Goal: Navigation & Orientation: Find specific page/section

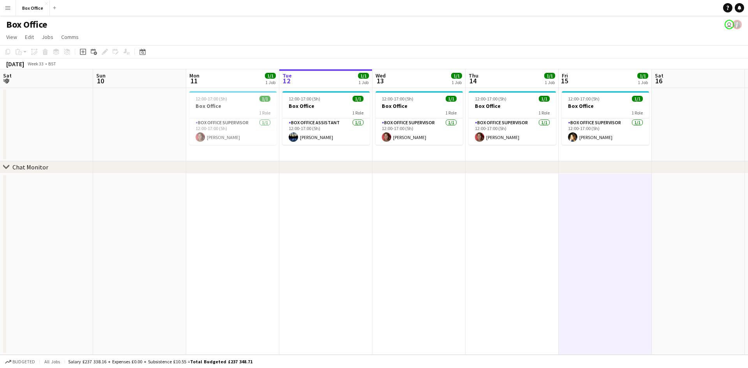
scroll to position [0, 212]
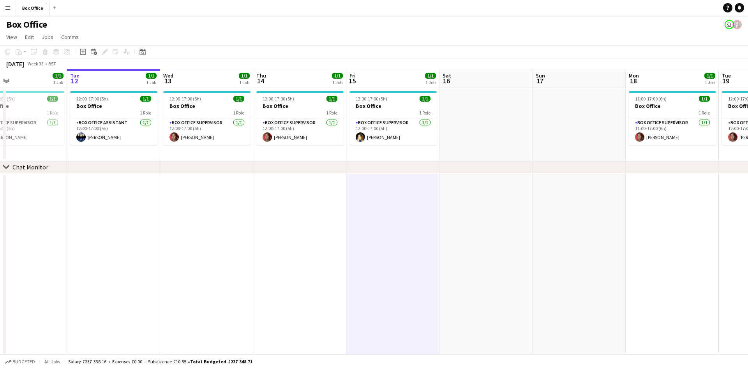
click at [46, 4] on app-icon "Close" at bounding box center [46, 3] width 3 height 3
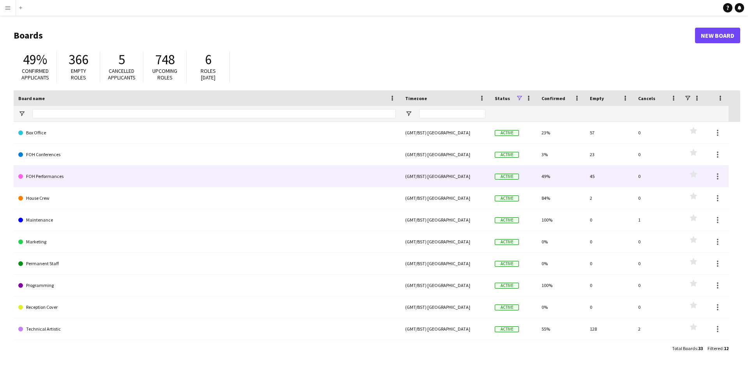
click at [46, 178] on link "FOH Performances" at bounding box center [206, 176] width 377 height 22
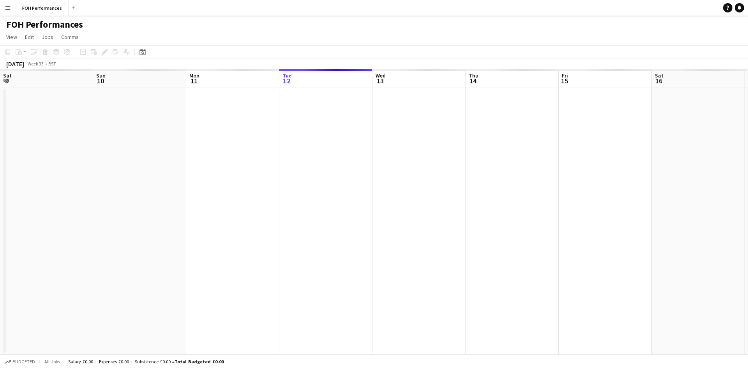
scroll to position [0, 186]
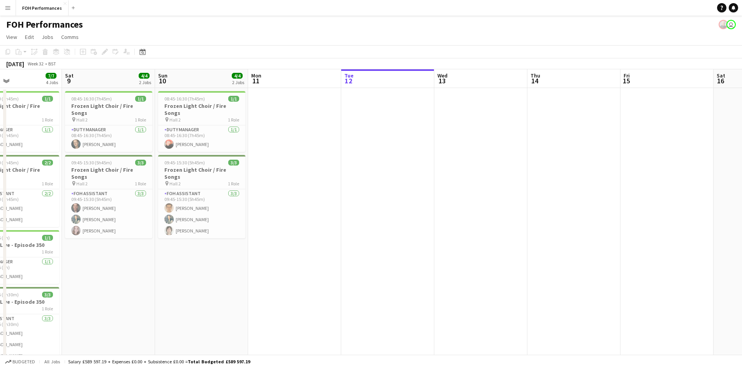
drag, startPoint x: 59, startPoint y: 191, endPoint x: 307, endPoint y: 194, distance: 248.1
click at [307, 194] on app-calendar-viewport "Wed 6 Thu 7 Fri 8 7/7 4 Jobs Sat 9 4/4 2 Jobs Sun 10 4/4 2 Jobs Mon 11 Tue 12 W…" at bounding box center [371, 232] width 742 height 326
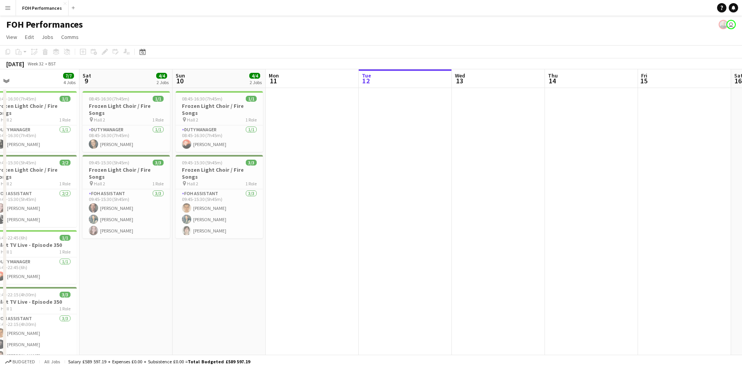
drag, startPoint x: 157, startPoint y: 277, endPoint x: 366, endPoint y: 271, distance: 210.0
click at [366, 271] on app-calendar-viewport "Wed 6 Thu 7 Fri 8 7/7 4 Jobs Sat 9 4/4 2 Jobs Sun 10 4/4 2 Jobs Mon 11 Tue 12 W…" at bounding box center [371, 232] width 742 height 326
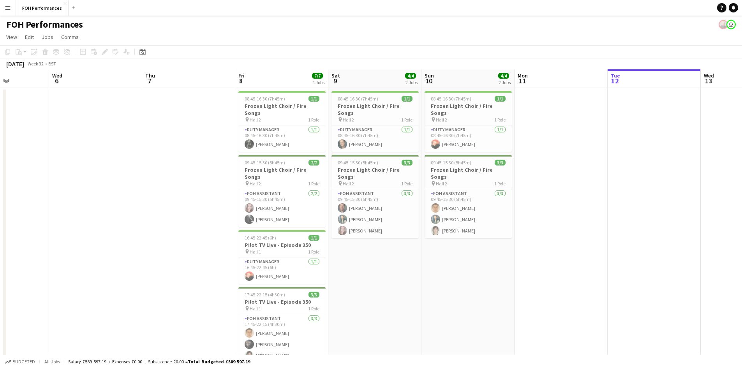
drag, startPoint x: 120, startPoint y: 225, endPoint x: 147, endPoint y: 207, distance: 32.0
click at [144, 209] on app-calendar-viewport "Sun 3 Mon 4 Tue 5 Wed 6 Thu 7 Fri 8 7/7 4 Jobs Sat 9 4/4 2 Jobs Sun 10 4/4 2 Jo…" at bounding box center [371, 232] width 742 height 326
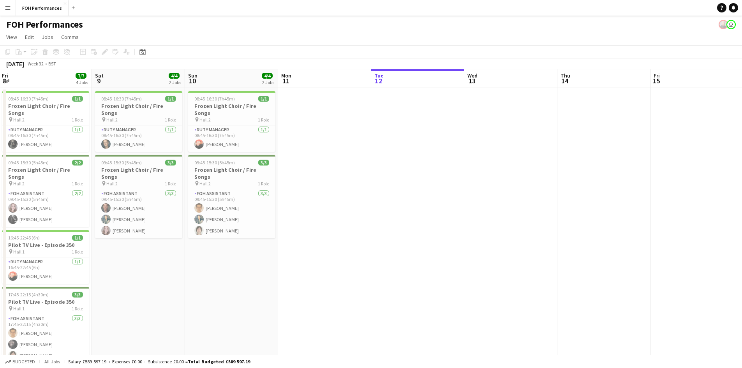
drag, startPoint x: 537, startPoint y: 201, endPoint x: 301, endPoint y: 185, distance: 236.9
click at [301, 185] on app-calendar-viewport "Tue 5 Wed 6 Thu 7 Fri 8 7/7 4 Jobs Sat 9 4/4 2 Jobs Sun 10 4/4 2 Jobs Mon 11 Tu…" at bounding box center [371, 232] width 742 height 326
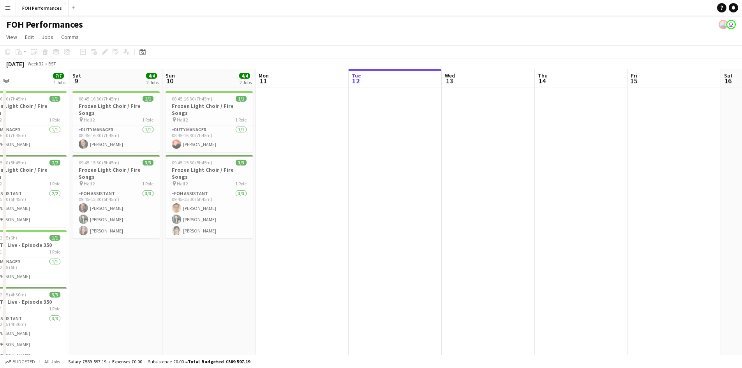
drag, startPoint x: 529, startPoint y: 181, endPoint x: 415, endPoint y: 181, distance: 113.7
click at [415, 181] on app-calendar-viewport "Tue 5 Wed 6 Thu 7 Fri 8 7/7 4 Jobs Sat 9 4/4 2 Jobs Sun 10 4/4 2 Jobs Mon 11 Tu…" at bounding box center [371, 232] width 742 height 326
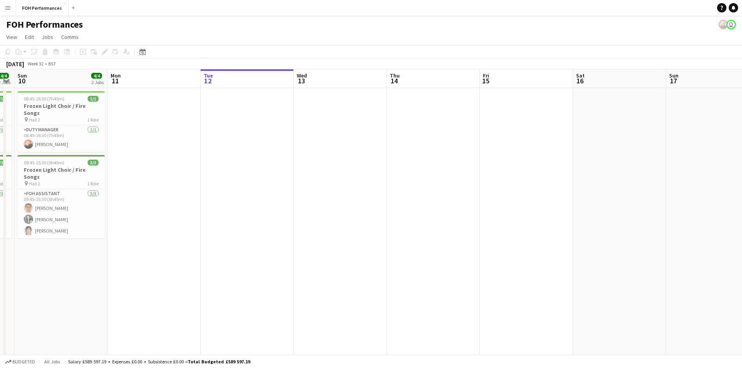
drag, startPoint x: 483, startPoint y: 183, endPoint x: 397, endPoint y: 178, distance: 86.2
click at [397, 178] on app-calendar-viewport "Thu 7 Fri 8 7/7 4 Jobs Sat 9 4/4 2 Jobs Sun 10 4/4 2 Jobs Mon 11 Tue 12 Wed 13 …" at bounding box center [371, 232] width 742 height 326
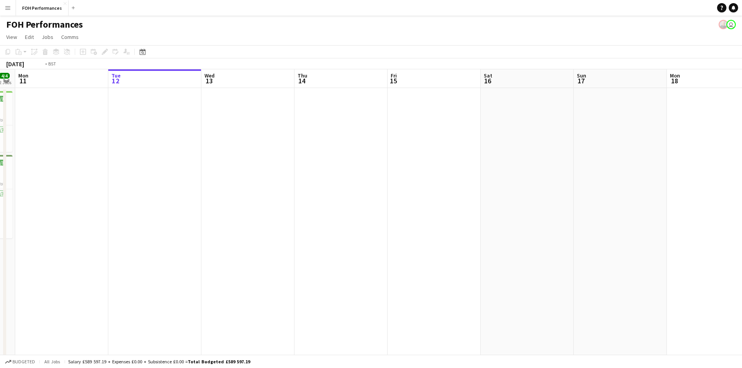
drag, startPoint x: 557, startPoint y: 186, endPoint x: 362, endPoint y: 176, distance: 195.3
click at [362, 176] on app-calendar-viewport "Fri 8 7/7 4 Jobs Sat 9 4/4 2 Jobs Sun 10 4/4 2 Jobs Mon 11 Tue 12 Wed 13 Thu 14…" at bounding box center [371, 232] width 742 height 326
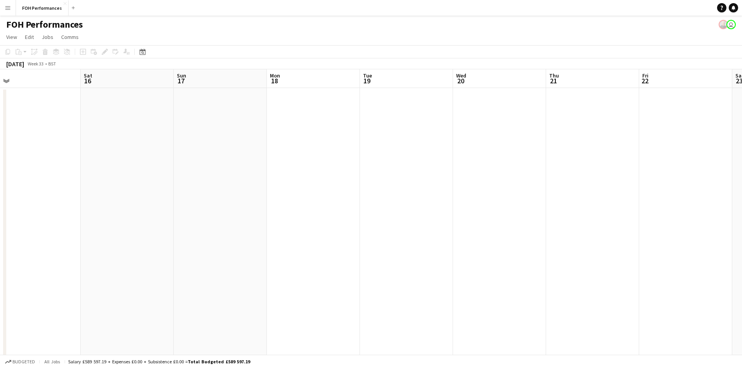
drag, startPoint x: 381, startPoint y: 183, endPoint x: 445, endPoint y: 180, distance: 64.3
click at [350, 180] on app-calendar-viewport "Wed 13 Thu 14 Fri 15 Sat 16 Sun 17 Mon 18 Tue 19 Wed 20 Thu 21 Fri 22 Sat 23 Su…" at bounding box center [371, 232] width 742 height 326
drag, startPoint x: 567, startPoint y: 188, endPoint x: 287, endPoint y: 161, distance: 281.2
click at [287, 161] on app-calendar-viewport "Wed 13 Thu 14 Fri 15 Sat 16 Sun 17 Mon 18 Tue 19 Wed 20 Thu 21 Fri 22 Sat 23 Su…" at bounding box center [371, 232] width 742 height 326
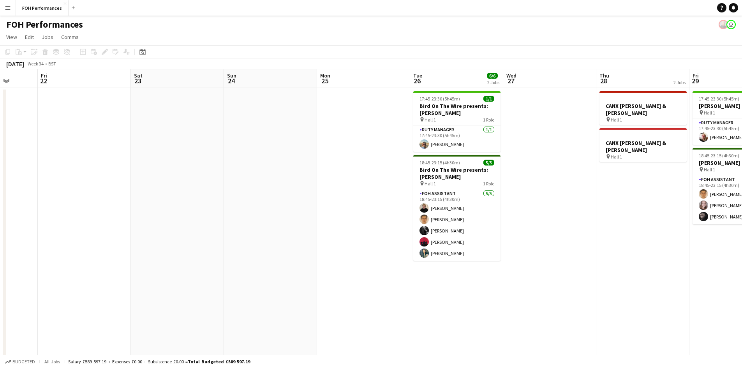
drag, startPoint x: 579, startPoint y: 183, endPoint x: 297, endPoint y: 166, distance: 282.8
click at [297, 166] on app-calendar-viewport "Tue 19 Wed 20 Thu 21 Fri 22 Sat 23 Sun 24 Mon 25 Tue 26 6/6 2 Jobs Wed 27 Thu 2…" at bounding box center [371, 232] width 742 height 326
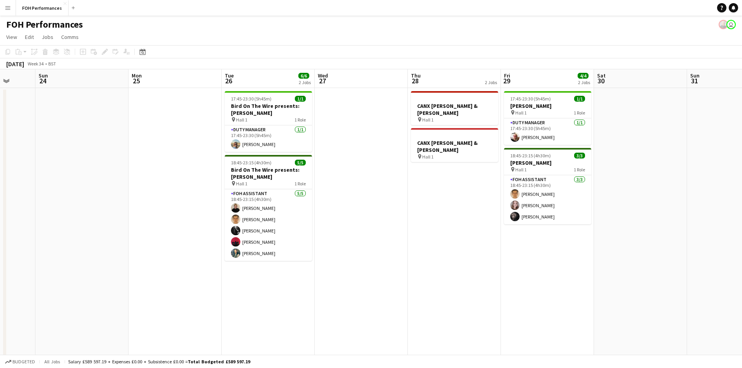
drag, startPoint x: 342, startPoint y: 162, endPoint x: 166, endPoint y: 155, distance: 176.2
click at [166, 155] on app-calendar-viewport "Thu 21 Fri 22 Sat 23 Sun 24 Mon 25 Tue 26 6/6 2 Jobs Wed 27 Thu 28 2 Jobs Fri 2…" at bounding box center [371, 232] width 742 height 326
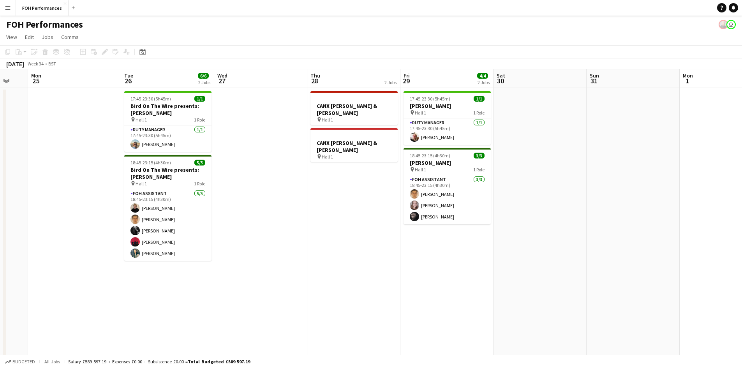
scroll to position [0, 252]
drag, startPoint x: 377, startPoint y: 210, endPoint x: 276, endPoint y: 194, distance: 102.1
click at [276, 194] on app-calendar-viewport "Fri 22 Sat 23 Sun 24 Mon 25 Tue 26 6/6 2 Jobs Wed 27 Thu 28 2 Jobs Fri 29 4/4 2…" at bounding box center [371, 232] width 742 height 326
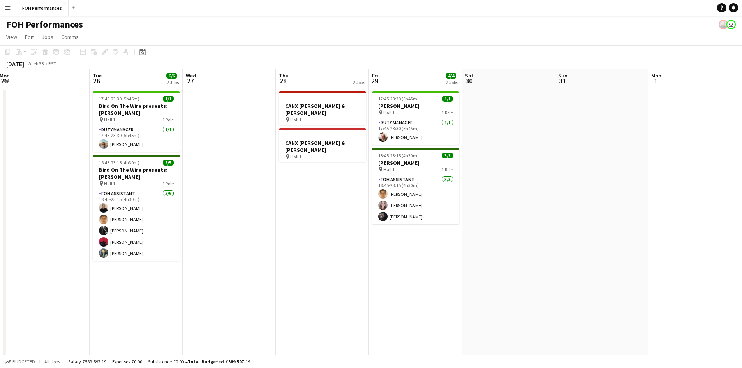
scroll to position [0, 284]
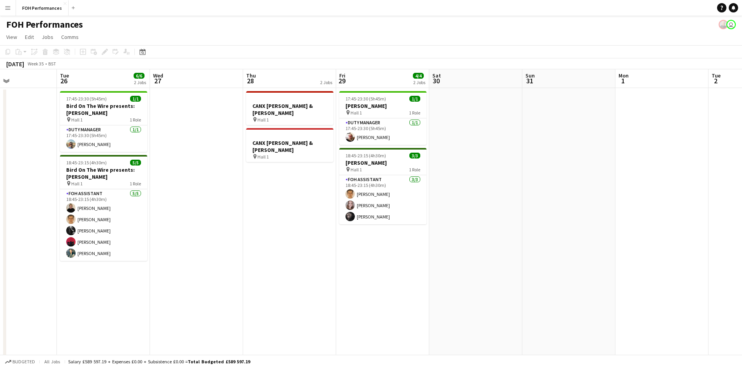
drag, startPoint x: 352, startPoint y: 226, endPoint x: 213, endPoint y: 203, distance: 140.1
click at [193, 207] on app-calendar-viewport "Fri 22 Sat 23 Sun 24 Mon 25 Tue 26 6/6 2 Jobs Wed 27 Thu 28 2 Jobs Fri 29 4/4 2…" at bounding box center [371, 232] width 742 height 326
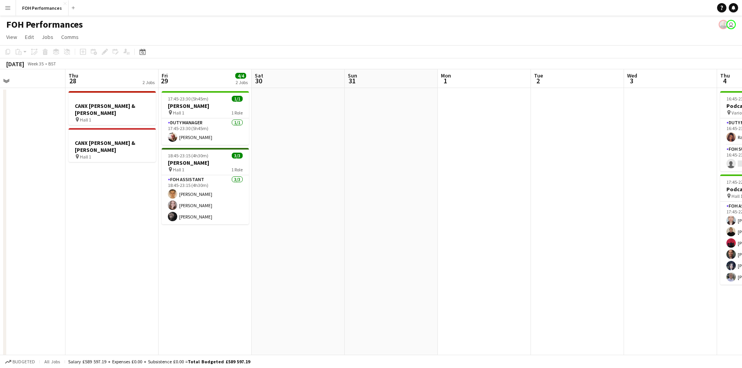
drag, startPoint x: 561, startPoint y: 203, endPoint x: 386, endPoint y: 192, distance: 176.0
click at [386, 192] on app-calendar-viewport "Sun 24 Mon 25 Tue 26 6/6 2 Jobs Wed 27 Thu 28 2 Jobs Fri 29 4/4 2 Jobs Sat 30 S…" at bounding box center [371, 232] width 742 height 326
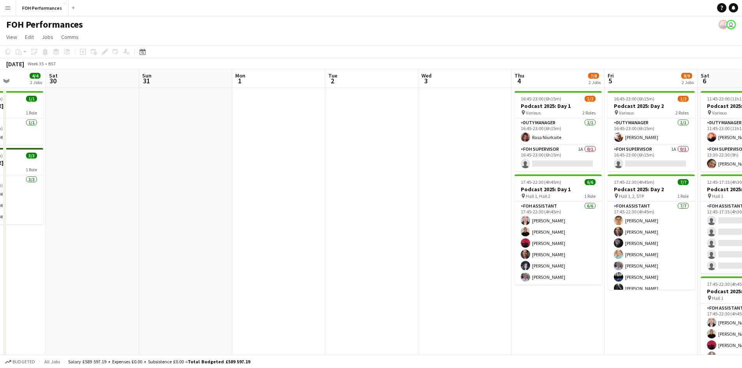
drag, startPoint x: 531, startPoint y: 222, endPoint x: 374, endPoint y: 221, distance: 157.3
click at [374, 221] on app-calendar-viewport "Wed 27 Thu 28 2 Jobs Fri 29 4/4 2 Jobs Sat 30 Sun 31 Mon 1 Tue 2 Wed 3 Thu 4 7/…" at bounding box center [371, 248] width 742 height 358
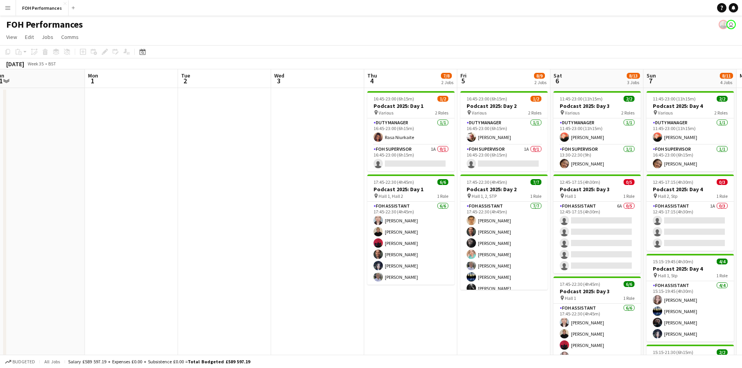
scroll to position [0, 235]
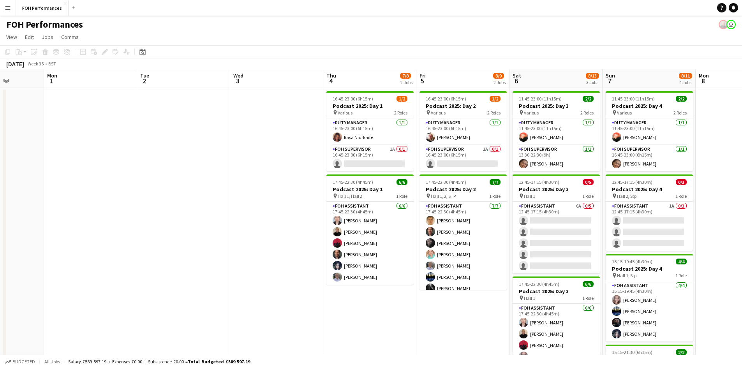
drag, startPoint x: 434, startPoint y: 214, endPoint x: 291, endPoint y: 195, distance: 144.5
click at [291, 195] on app-calendar-viewport "Fri 29 4/4 2 Jobs Sat 30 Sun 31 Mon 1 Tue 2 Wed 3 Thu 4 7/8 2 Jobs Fri 5 8/9 2 …" at bounding box center [371, 248] width 742 height 358
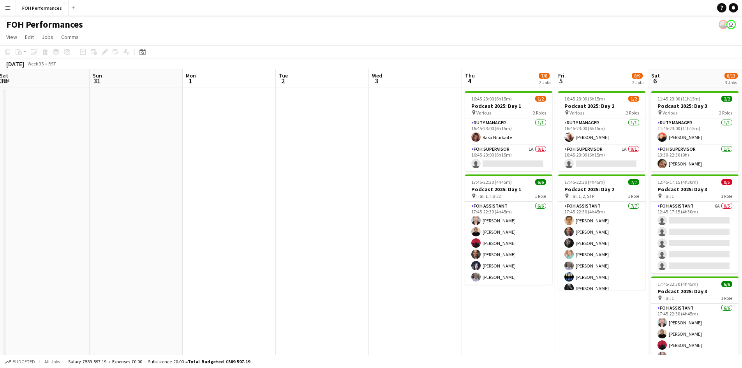
scroll to position [0, 185]
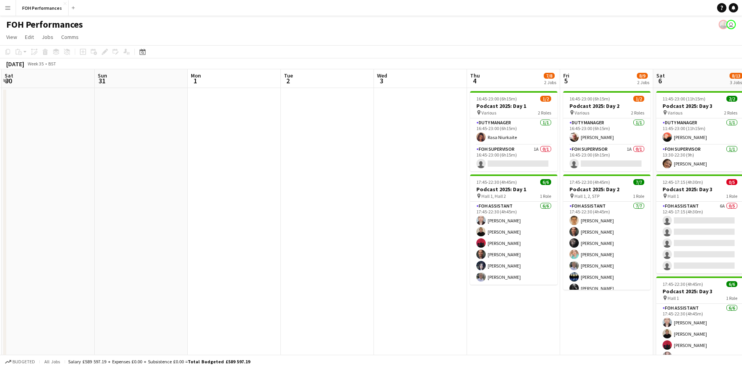
drag, startPoint x: 290, startPoint y: 195, endPoint x: 434, endPoint y: 211, distance: 144.6
click at [434, 211] on app-calendar-viewport "Thu 28 2 Jobs Fri 29 4/4 2 Jobs Sat 30 Sun 31 Mon 1 Tue 2 Wed 3 Thu 4 7/8 2 Job…" at bounding box center [371, 248] width 742 height 358
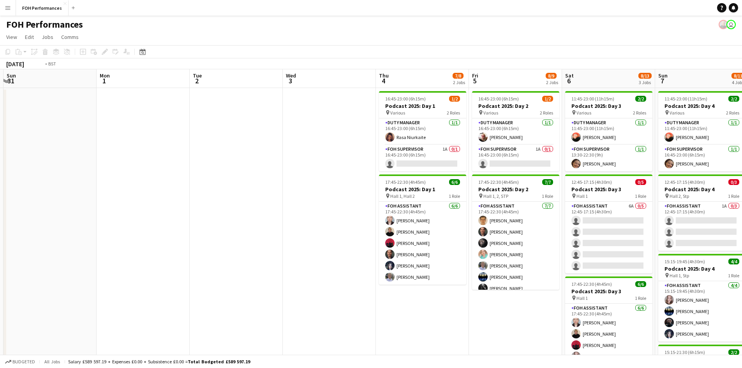
drag, startPoint x: 448, startPoint y: 206, endPoint x: 211, endPoint y: 172, distance: 239.6
click at [212, 172] on app-calendar-viewport "Thu 28 2 Jobs Fri 29 4/4 2 Jobs Sat 30 Sun 31 Mon 1 Tue 2 Wed 3 Thu 4 7/8 2 Job…" at bounding box center [371, 248] width 742 height 358
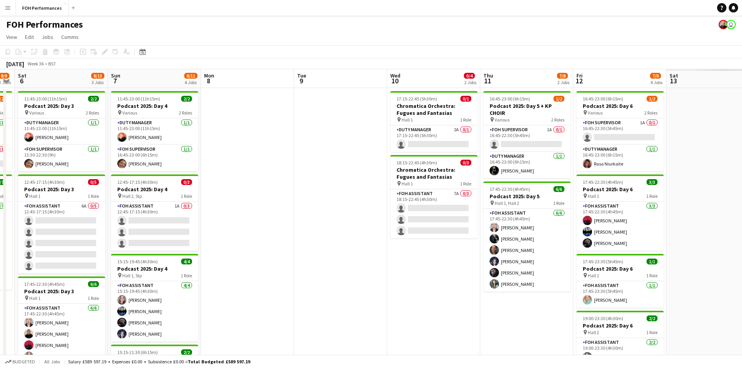
drag, startPoint x: 662, startPoint y: 147, endPoint x: 229, endPoint y: 160, distance: 433.2
click at [201, 164] on app-calendar-viewport "Mon 1 Tue 2 Wed 3 Thu 4 7/8 2 Jobs Fri 5 8/9 2 Jobs Sat 6 8/13 3 Jobs Sun 7 8/1…" at bounding box center [371, 248] width 742 height 358
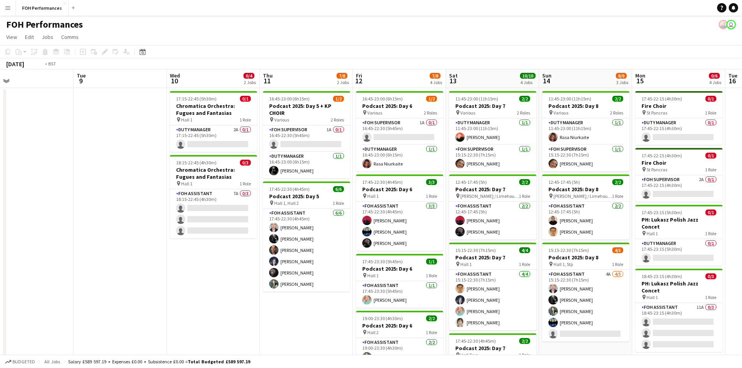
drag, startPoint x: 433, startPoint y: 315, endPoint x: 204, endPoint y: 240, distance: 240.5
click at [204, 240] on app-calendar-viewport "Fri 5 8/9 2 Jobs Sat 6 8/13 3 Jobs Sun 7 8/11 4 Jobs Mon 8 Tue 9 Wed 10 0/4 2 J…" at bounding box center [371, 248] width 742 height 358
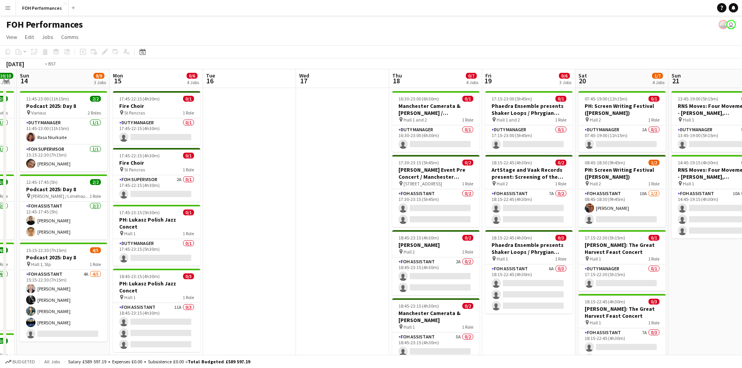
drag, startPoint x: 687, startPoint y: 189, endPoint x: 538, endPoint y: 256, distance: 163.1
click at [538, 256] on app-calendar-viewport "Fri 12 7/8 4 Jobs Sat 13 10/10 4 Jobs Sun 14 8/9 3 Jobs Mon 15 0/6 4 Jobs Tue 1…" at bounding box center [371, 248] width 742 height 358
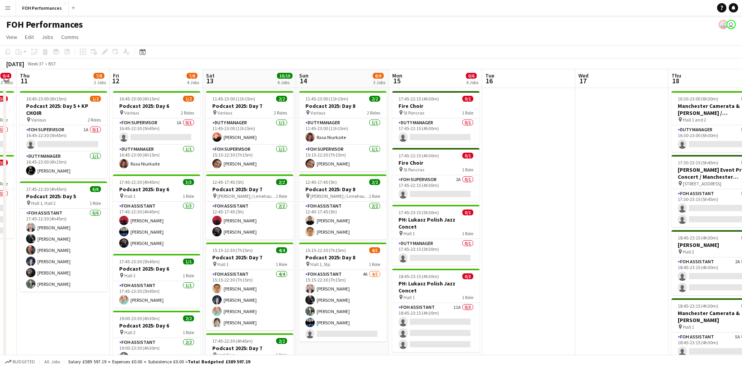
scroll to position [0, 165]
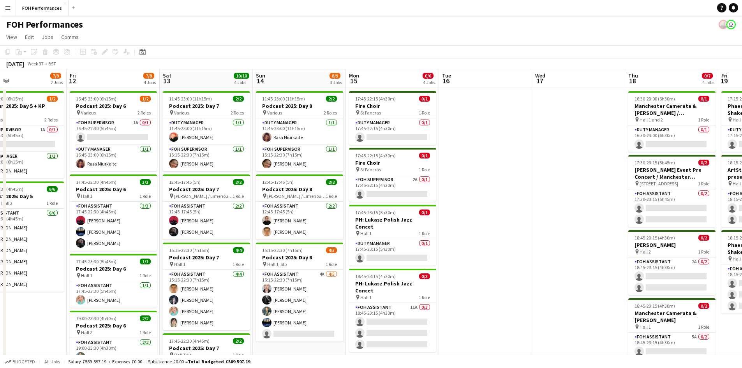
drag, startPoint x: 81, startPoint y: 320, endPoint x: 317, endPoint y: 333, distance: 235.6
click at [316, 333] on app-calendar-viewport "Tue 9 Wed 10 0/4 2 Jobs Thu 11 7/8 2 Jobs Fri 12 7/8 4 Jobs Sat 13 10/10 4 Jobs…" at bounding box center [371, 248] width 742 height 358
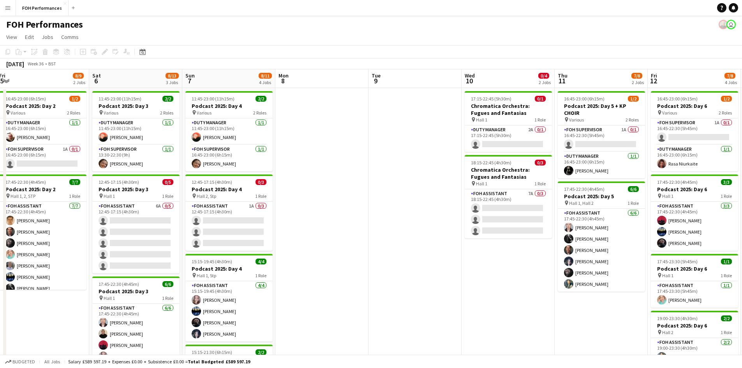
drag, startPoint x: 140, startPoint y: 235, endPoint x: 366, endPoint y: 227, distance: 226.4
click at [366, 227] on app-calendar-viewport "Wed 3 Thu 4 7/8 2 Jobs Fri 5 8/9 2 Jobs Sat 6 8/13 3 Jobs Sun 7 8/11 4 Jobs Mon…" at bounding box center [371, 248] width 742 height 358
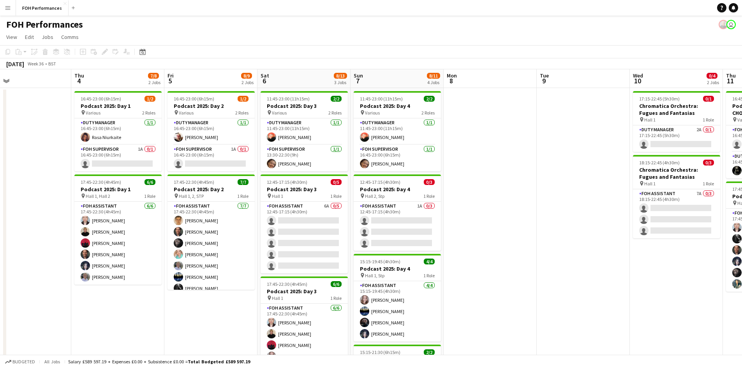
drag, startPoint x: 98, startPoint y: 318, endPoint x: 273, endPoint y: 320, distance: 175.2
click at [271, 321] on app-calendar-viewport "Mon 1 Tue 2 Wed 3 Thu 4 7/8 2 Jobs Fri 5 8/9 2 Jobs Sat 6 8/13 3 Jobs Sun 7 8/1…" at bounding box center [371, 248] width 742 height 358
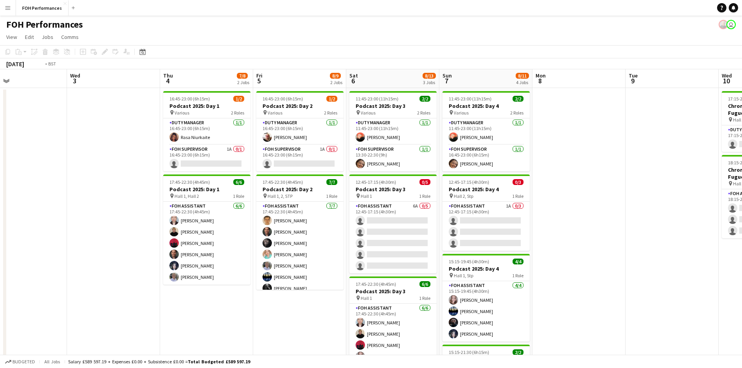
drag, startPoint x: 88, startPoint y: 178, endPoint x: 258, endPoint y: 155, distance: 170.8
click at [255, 156] on app-calendar-viewport "Sun 31 Mon 1 Tue 2 Wed 3 Thu 4 7/8 2 Jobs Fri 5 8/9 2 Jobs Sat 6 8/13 3 Jobs Su…" at bounding box center [371, 248] width 742 height 358
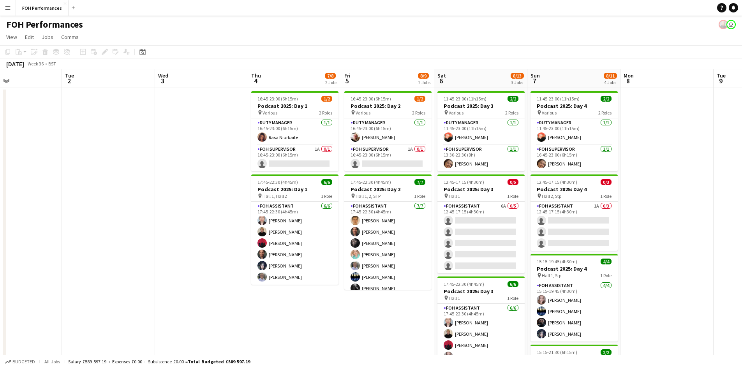
drag, startPoint x: 161, startPoint y: 158, endPoint x: 287, endPoint y: 143, distance: 126.7
click at [287, 143] on app-calendar-viewport "Sat 30 Sun 31 Mon 1 Tue 2 Wed 3 Thu 4 7/8 2 Jobs Fri 5 8/9 2 Jobs Sat 6 8/13 3 …" at bounding box center [371, 248] width 742 height 358
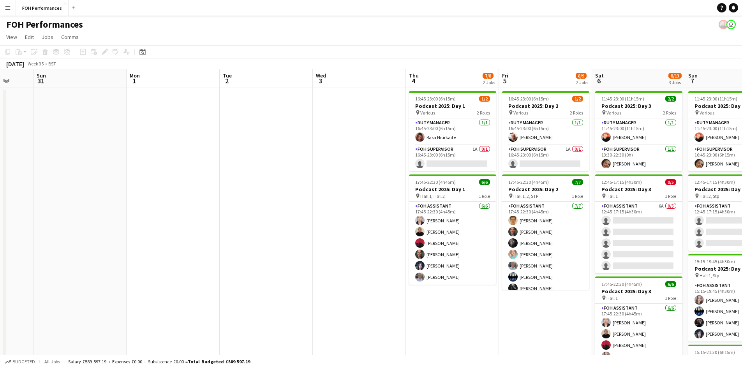
drag, startPoint x: 233, startPoint y: 154, endPoint x: 332, endPoint y: 147, distance: 98.8
click at [328, 147] on app-calendar-viewport "Thu 28 2 Jobs Fri 29 4/4 2 Jobs Sat 30 Sun 31 Mon 1 Tue 2 Wed 3 Thu 4 7/8 2 Job…" at bounding box center [371, 248] width 742 height 358
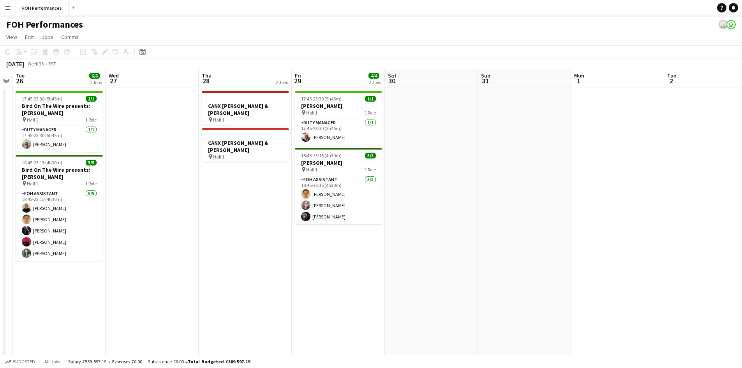
drag, startPoint x: 220, startPoint y: 271, endPoint x: 300, endPoint y: 273, distance: 79.9
click at [300, 273] on app-calendar-viewport "Sun 24 Mon 25 Tue 26 6/6 2 Jobs Wed 27 Thu 28 2 Jobs Fri 29 4/4 2 Jobs Sat 30 S…" at bounding box center [371, 248] width 742 height 358
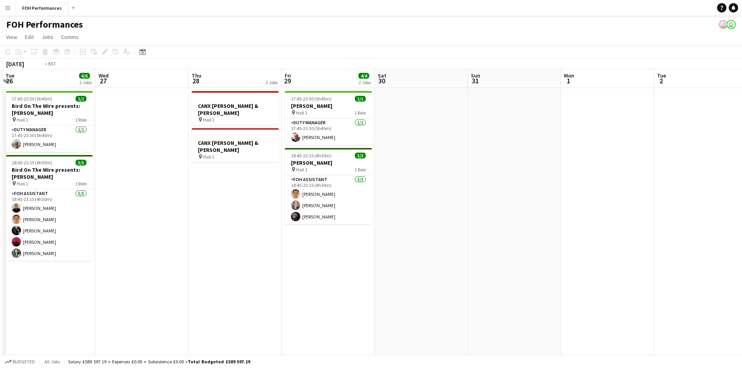
drag, startPoint x: 236, startPoint y: 252, endPoint x: 298, endPoint y: 247, distance: 61.7
click at [298, 247] on app-calendar-viewport "Sun 24 Mon 25 Tue 26 6/6 2 Jobs Wed 27 Thu 28 2 Jobs Fri 29 4/4 2 Jobs Sat 30 S…" at bounding box center [371, 248] width 742 height 358
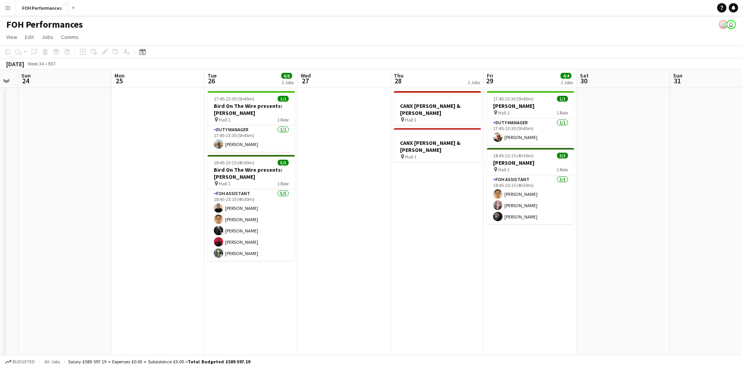
drag, startPoint x: 155, startPoint y: 275, endPoint x: 240, endPoint y: 269, distance: 84.7
click at [240, 269] on app-calendar-viewport "Fri 22 Sat 23 Sun 24 Mon 25 Tue 26 6/6 2 Jobs Wed 27 Thu 28 2 Jobs Fri 29 4/4 2…" at bounding box center [371, 248] width 742 height 358
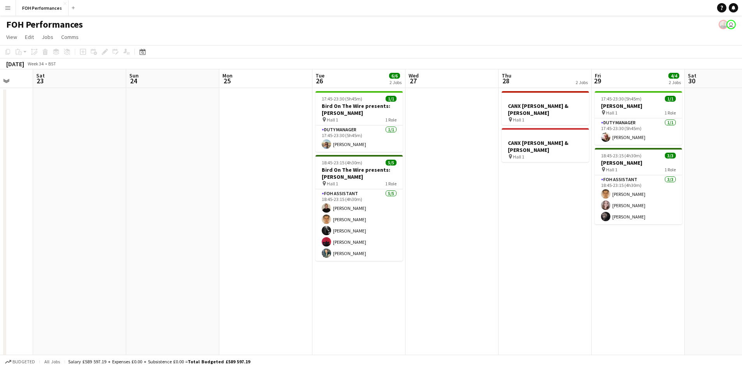
drag
click at [251, 232] on app-calendar-viewport "Wed 20 Thu 21 Fri 22 Sat 23 Sun 24 Mon 25 Tue 26 6/6 2 Jobs Wed 27 Thu 28 2 Job…" at bounding box center [371, 248] width 742 height 358
click at [261, 204] on app-calendar-viewport "Wed 20 Thu 21 Fri 22 Sat 23 Sun 24 Mon 25 Tue 26 6/6 2 Jobs Wed 27 Thu 28 2 Job…" at bounding box center [371, 248] width 742 height 358
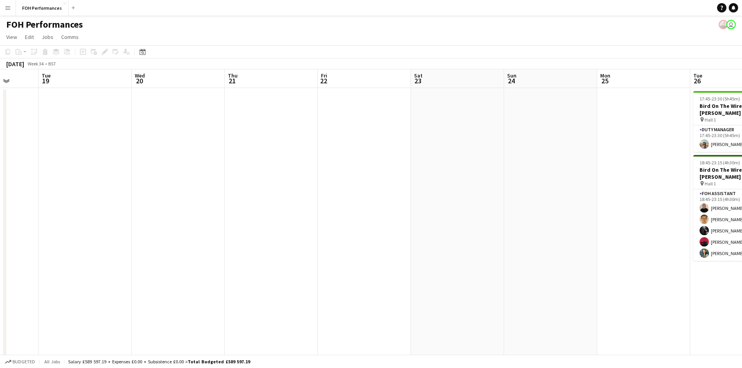
click at [254, 187] on app-calendar-viewport "Sat 16 Sun 17 Mon 18 Tue 19 Wed 20 Thu 21 Fri 22 Sat 23 Sun 24 Mon 25 Tue 26 6/…" at bounding box center [371, 248] width 742 height 358
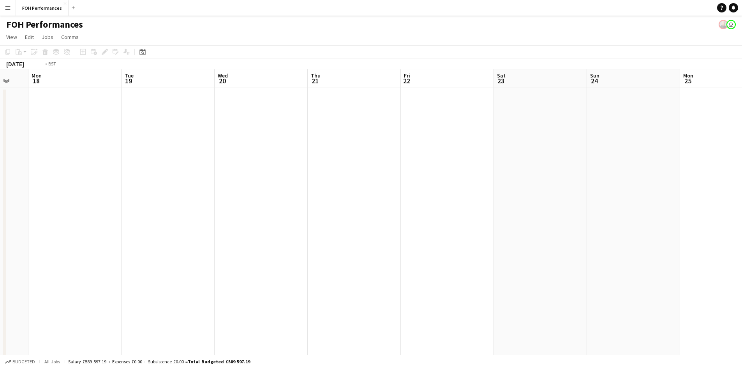
click at [255, 180] on app-calendar-viewport "Sat 16 Sun 17 Mon 18 Tue 19 Wed 20 Thu 21 Fri 22 Sat 23 Sun 24 Mon 25 Tue 26 6/…" at bounding box center [371, 248] width 742 height 358
click at [322, 172] on app-calendar-viewport "Tue 12 Wed 13 Thu 14 Fri 15 Sat 16 Sun 17 Mon 18 Tue 19 Wed 20 Thu 21 Fri 22 Sa…" at bounding box center [371, 248] width 742 height 358
click at [352, 186] on app-calendar-viewport "Sun 10 4/4 2 Jobs Mon 11 Tue 12 Wed 13 Thu 14 Fri 15 Sat 16 Sun 17 Mon 18 Tue 1…" at bounding box center [371, 248] width 742 height 358
click at [379, 183] on app-calendar-viewport "Sun 10 4/4 2 Jobs Mon 11 Tue 12 Wed 13 Thu 14 Fri 15 Sat 16 Sun 17 Mon 18 Tue 1…" at bounding box center [371, 248] width 742 height 358
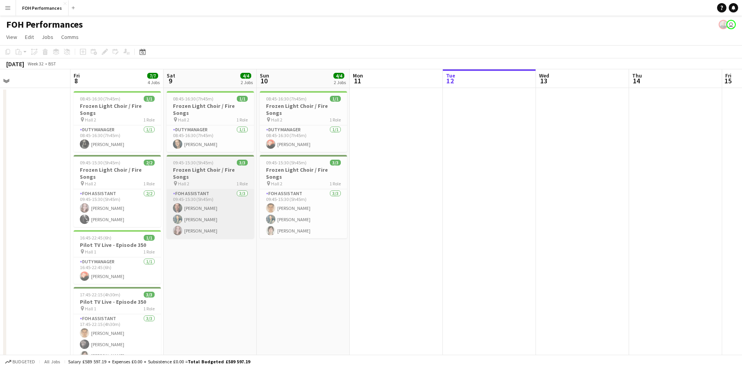
click at [238, 199] on app-calendar-viewport "Tue 5 Wed 6 Thu 7 Fri 8 7/7 4 Jobs Sat 9 4/4 2 Jobs Sun 10 4/4 2 Jobs Mon 11 Tu…" at bounding box center [371, 248] width 742 height 358
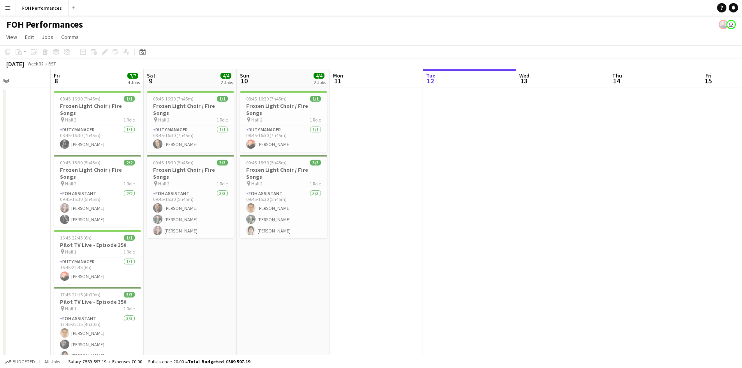
click at [203, 191] on app-calendar-viewport "Tue 5 Wed 6 Thu 7 Fri 8 7/7 4 Jobs Sat 9 4/4 2 Jobs Sun 10 4/4 2 Jobs Mon 11 Tu…" at bounding box center [371, 248] width 742 height 358
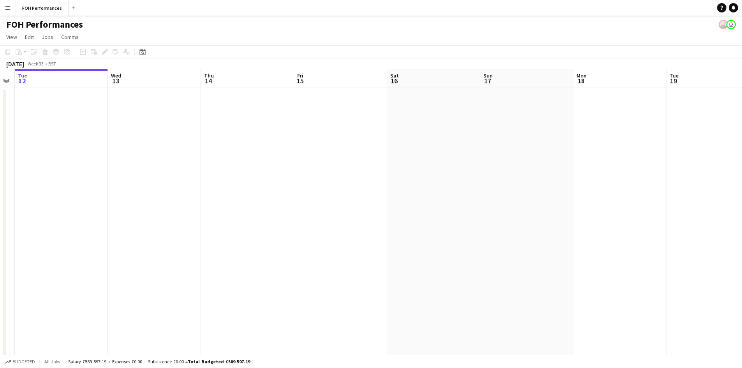
drag, startPoint x: 439, startPoint y: 222, endPoint x: 221, endPoint y: 224, distance: 218.5
click at [221, 224] on app-calendar-viewport "Sat 9 4/4 2 Jobs Sun 10 4/4 2 Jobs Mon 11 Tue 12 Wed 13 Thu 14 Fri 15 Sat 16 Su…" at bounding box center [371, 248] width 742 height 358
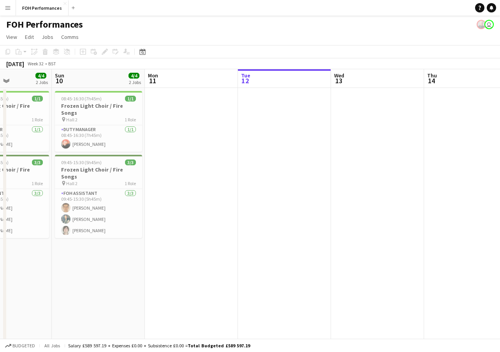
scroll to position [0, 227]
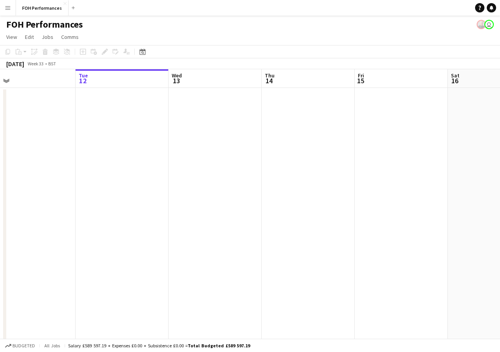
drag, startPoint x: 190, startPoint y: 209, endPoint x: 378, endPoint y: 165, distance: 193.5
click at [252, 179] on app-calendar-viewport "Sat 9 4/4 2 Jobs Sun 10 4/4 2 Jobs Mon 11 Tue 12 Wed 13 Thu 14 Fri 15 Sat 16 Su…" at bounding box center [250, 248] width 500 height 358
drag, startPoint x: 435, startPoint y: 165, endPoint x: 196, endPoint y: 167, distance: 238.7
click at [174, 177] on app-calendar-viewport "Mon 11 Tue 12 Wed 13 Thu 14 Fri 15 Sat 16 Sun 17 Mon 18 Tue 19 Wed 20 Thu 21" at bounding box center [250, 248] width 500 height 358
drag, startPoint x: 299, startPoint y: 176, endPoint x: 204, endPoint y: 178, distance: 95.0
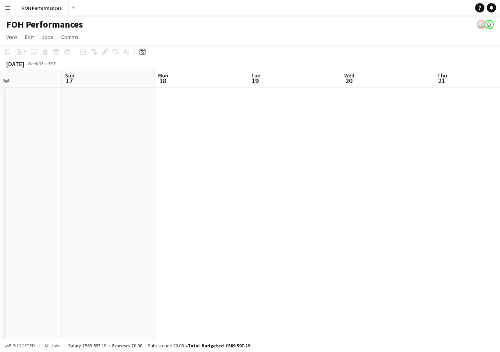
click at [204, 178] on app-calendar-viewport "Wed 13 Thu 14 Fri 15 Sat 16 Sun 17 Mon 18 Tue 19 Wed 20 Thu 21 Fri 22 Sat 23" at bounding box center [250, 248] width 500 height 358
drag, startPoint x: 400, startPoint y: 165, endPoint x: 179, endPoint y: 176, distance: 220.7
click at [178, 177] on app-calendar-viewport "Wed 13 Thu 14 Fri 15 Sat 16 Sun 17 Mon 18 Tue 19 Wed 20 Thu 21 Fri 22 Sat 23" at bounding box center [250, 248] width 500 height 358
drag, startPoint x: 377, startPoint y: 173, endPoint x: 164, endPoint y: 173, distance: 212.6
click at [158, 178] on app-calendar-viewport "Sun 17 Mon 18 Tue 19 Wed 20 Thu 21 Fri 22 Sat 23 Sun 24 Mon 25 Tue 26 6/6 2 Job…" at bounding box center [250, 248] width 500 height 358
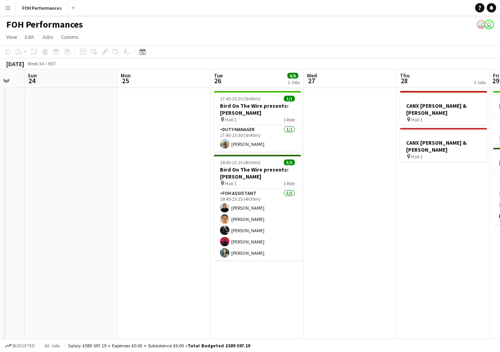
scroll to position [0, 354]
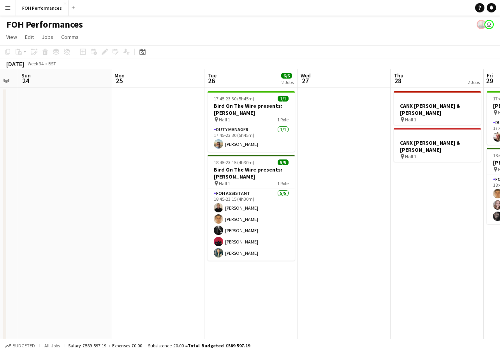
drag, startPoint x: 400, startPoint y: 160, endPoint x: 190, endPoint y: 173, distance: 211.1
click at [190, 173] on app-calendar-viewport "Wed 20 Thu 21 Fri 22 Sat 23 Sun 24 Mon 25 Tue 26 6/6 2 Jobs Wed 27 Thu 28 2 Job…" at bounding box center [250, 248] width 500 height 358
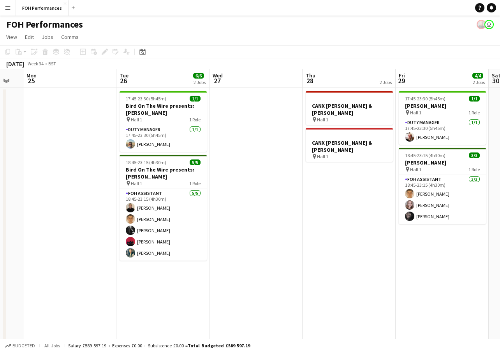
drag, startPoint x: 436, startPoint y: 232, endPoint x: 348, endPoint y: 237, distance: 88.6
click at [348, 237] on app-calendar-viewport "Fri 22 Sat 23 Sun 24 Mon 25 Tue 26 6/6 2 Jobs Wed 27 Thu 28 2 Jobs Fri 29 4/4 2…" at bounding box center [250, 248] width 500 height 358
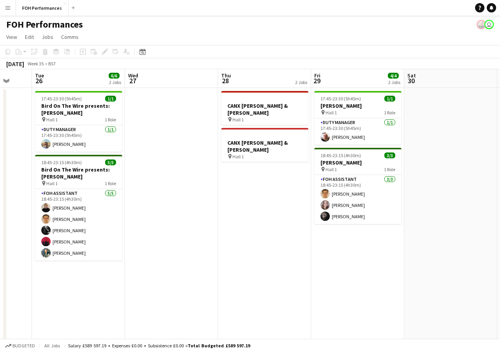
drag, startPoint x: 430, startPoint y: 242, endPoint x: 346, endPoint y: 242, distance: 84.5
click at [346, 243] on app-calendar-viewport "Fri 22 Sat 23 Sun 24 Mon 25 Tue 26 6/6 2 Jobs Wed 27 Thu 28 2 Jobs Fri 29 4/4 2…" at bounding box center [250, 248] width 500 height 358
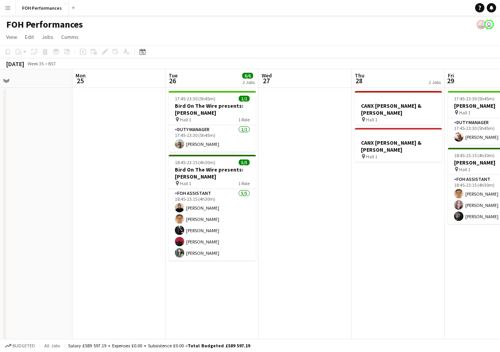
scroll to position [0, 264]
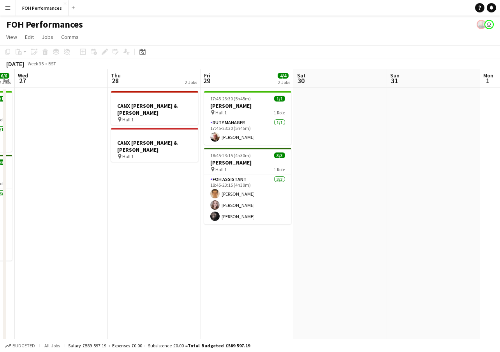
drag, startPoint x: 423, startPoint y: 247, endPoint x: 313, endPoint y: 250, distance: 110.2
click at [313, 250] on app-calendar-viewport "Sun 24 Mon 25 Tue 26 6/6 2 Jobs Wed 27 Thu 28 2 Jobs Fri 29 4/4 2 Jobs Sat 30 S…" at bounding box center [250, 248] width 500 height 358
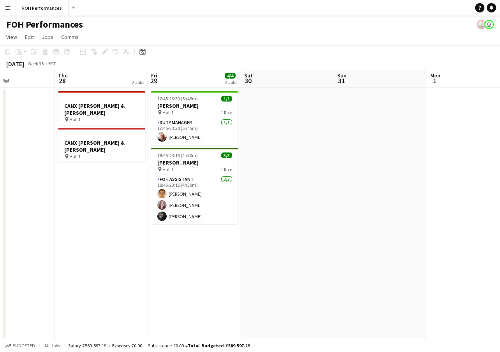
drag, startPoint x: 414, startPoint y: 231, endPoint x: 362, endPoint y: 231, distance: 52.6
click at [362, 231] on app-calendar-viewport "Sun 24 Mon 25 Tue 26 6/6 2 Jobs Wed 27 Thu 28 2 Jobs Fri 29 4/4 2 Jobs Sat 30 S…" at bounding box center [250, 248] width 500 height 358
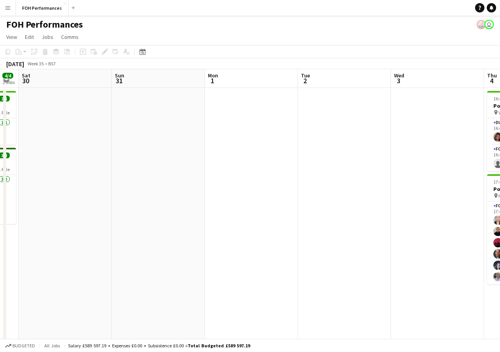
drag, startPoint x: 452, startPoint y: 240, endPoint x: 229, endPoint y: 248, distance: 223.7
click at [229, 248] on app-calendar-viewport "Tue 26 6/6 2 Jobs Wed 27 Thu 28 2 Jobs Fri 29 4/4 2 Jobs Sat 30 Sun 31 Mon 1 Tu…" at bounding box center [250, 248] width 500 height 358
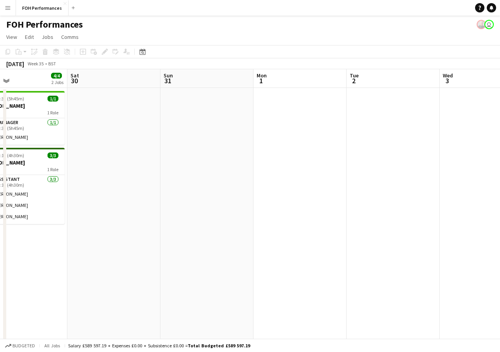
drag, startPoint x: 374, startPoint y: 233, endPoint x: 238, endPoint y: 241, distance: 136.9
click at [238, 241] on app-calendar-viewport "Tue 26 6/6 2 Jobs Wed 27 Thu 28 2 Jobs Fri 29 4/4 2 Jobs Sat 30 Sun 31 Mon 1 Tu…" at bounding box center [250, 248] width 500 height 358
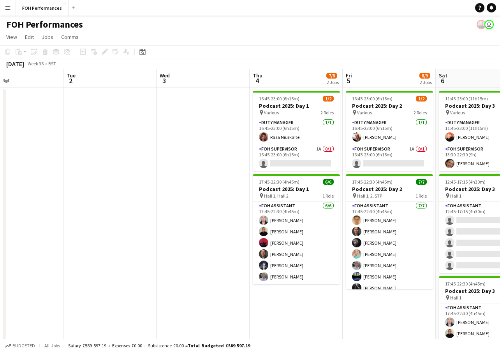
drag, startPoint x: 238, startPoint y: 239, endPoint x: 228, endPoint y: 231, distance: 13.0
click at [216, 239] on app-calendar-viewport "Sat 30 Sun 31 Mon 1 Tue 2 Wed 3 Thu 4 7/8 2 Jobs Fri 5 8/9 2 Jobs Sat 6 8/13 3 …" at bounding box center [250, 248] width 500 height 358
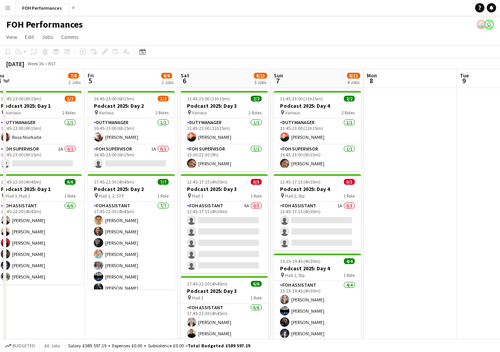
drag, startPoint x: 363, startPoint y: 307, endPoint x: 125, endPoint y: 279, distance: 238.8
click at [125, 280] on app-calendar-viewport "Mon 1 Tue 2 Wed 3 Thu 4 7/8 2 Jobs Fri 5 8/9 2 Jobs Sat 6 8/13 3 Jobs Sun 7 8/1…" at bounding box center [250, 248] width 500 height 358
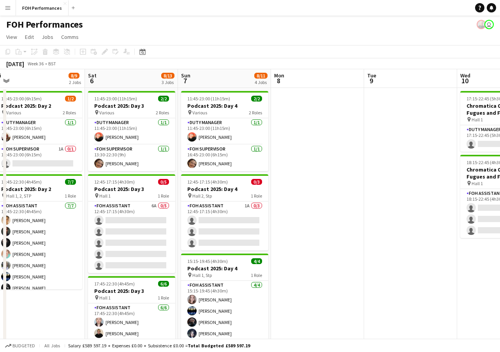
drag, startPoint x: 400, startPoint y: 204, endPoint x: 307, endPoint y: 216, distance: 93.0
click at [307, 216] on app-calendar-viewport "Wed 3 Thu 4 7/8 2 Jobs Fri 5 8/9 2 Jobs Sat 6 8/13 3 Jobs Sun 7 8/11 4 Jobs Mon…" at bounding box center [250, 248] width 500 height 358
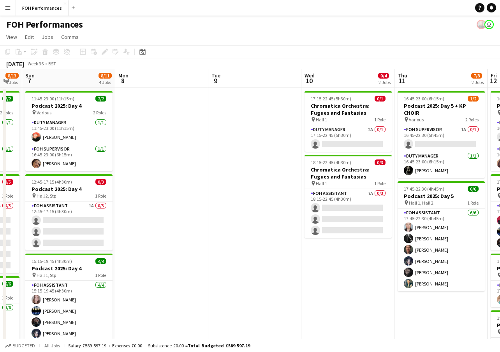
drag, startPoint x: 390, startPoint y: 204, endPoint x: 249, endPoint y: 203, distance: 140.6
click at [234, 202] on app-calendar-viewport "Wed 3 Thu 4 7/8 2 Jobs Fri 5 8/9 2 Jobs Sat 6 8/13 3 Jobs Sun 7 8/11 4 Jobs Mon…" at bounding box center [250, 248] width 500 height 358
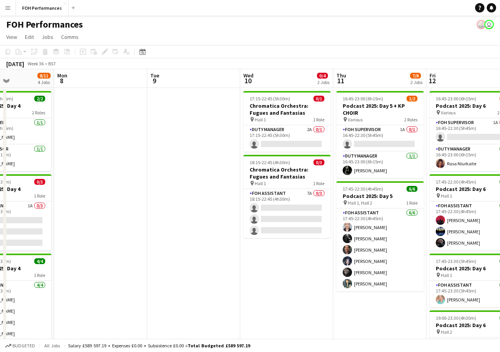
drag, startPoint x: 302, startPoint y: 277, endPoint x: 229, endPoint y: 269, distance: 72.9
click at [229, 269] on app-calendar-viewport "Fri 5 8/9 2 Jobs Sat 6 8/13 3 Jobs Sun 7 8/11 4 Jobs Mon 8 Tue 9 Wed 10 0/4 2 J…" at bounding box center [250, 248] width 500 height 358
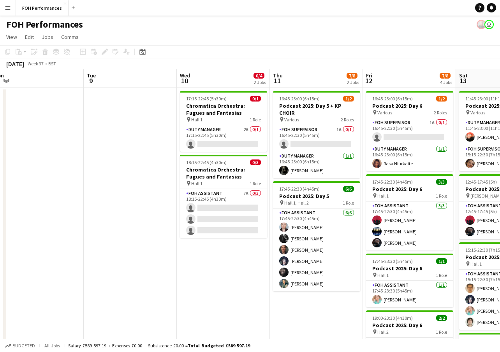
scroll to position [0, 289]
drag, startPoint x: 301, startPoint y: 246, endPoint x: 237, endPoint y: 249, distance: 64.0
click at [237, 249] on app-calendar-viewport "Fri 5 8/9 2 Jobs Sat 6 8/13 3 Jobs Sun 7 8/11 4 Jobs Mon 8 Tue 9 Wed 10 0/4 2 J…" at bounding box center [250, 248] width 500 height 358
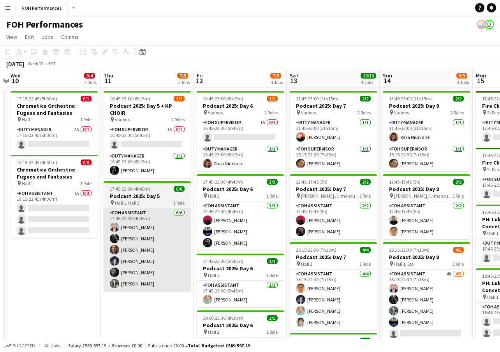
drag, startPoint x: 264, startPoint y: 304, endPoint x: 112, endPoint y: 278, distance: 154.1
click at [94, 292] on app-calendar-viewport "Sat 6 8/13 3 Jobs Sun 7 8/11 4 Jobs Mon 8 Tue 9 Wed 10 0/4 2 Jobs Thu 11 7/8 2 …" at bounding box center [250, 248] width 500 height 358
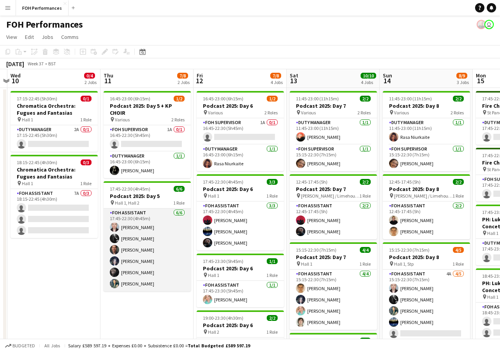
scroll to position [0, 366]
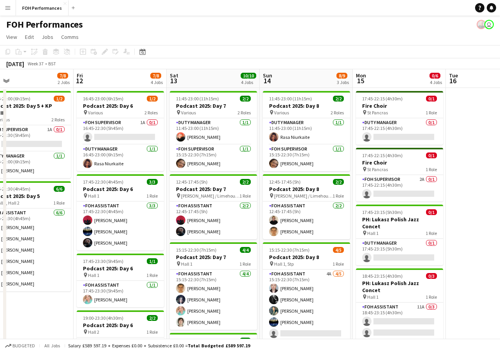
drag, startPoint x: 177, startPoint y: 307, endPoint x: 67, endPoint y: 264, distance: 118.5
click at [52, 275] on app-calendar-viewport "Mon 8 Tue 9 Wed 10 0/4 2 Jobs Thu 11 7/8 2 Jobs Fri 12 7/8 4 Jobs Sat 13 10/10 …" at bounding box center [250, 248] width 500 height 358
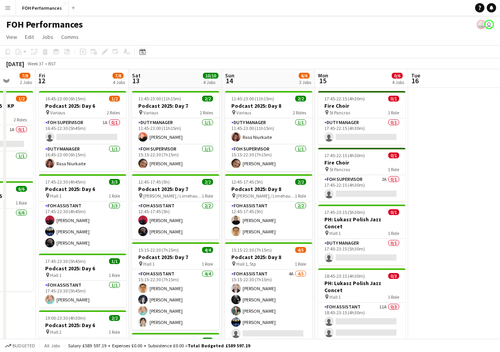
scroll to position [0, 337]
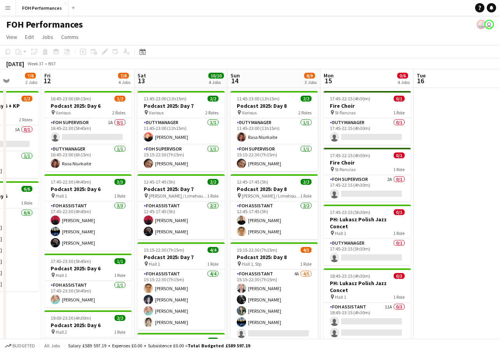
drag, startPoint x: 454, startPoint y: 141, endPoint x: 241, endPoint y: 147, distance: 213.1
click at [241, 147] on app-calendar-viewport "Tue 9 Wed 10 0/4 2 Jobs Thu 11 7/8 2 Jobs Fri 12 7/8 4 Jobs Sat 13 10/10 4 Jobs…" at bounding box center [250, 248] width 500 height 358
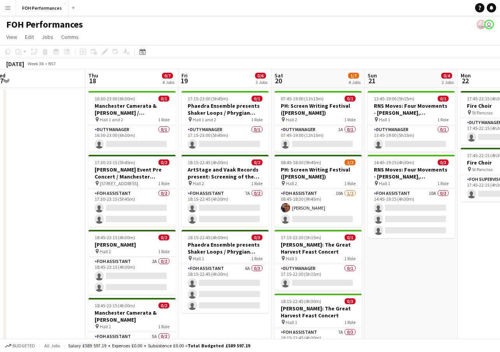
drag, startPoint x: 391, startPoint y: 166, endPoint x: 239, endPoint y: 165, distance: 152.6
click at [239, 165] on app-calendar-viewport "Sat 13 10/10 4 Jobs Sun 14 8/9 3 Jobs Mon 15 0/6 4 Jobs Tue 16 Wed 17 Thu 18 0/…" at bounding box center [250, 248] width 500 height 358
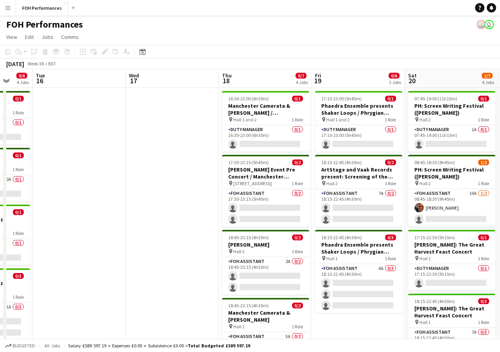
drag, startPoint x: 247, startPoint y: 165, endPoint x: 204, endPoint y: 167, distance: 43.3
click at [204, 167] on app-calendar-viewport "Sat 13 10/10 4 Jobs Sun 14 8/9 3 Jobs Mon 15 0/6 4 Jobs Tue 16 Wed 17 Thu 18 0/…" at bounding box center [250, 248] width 500 height 358
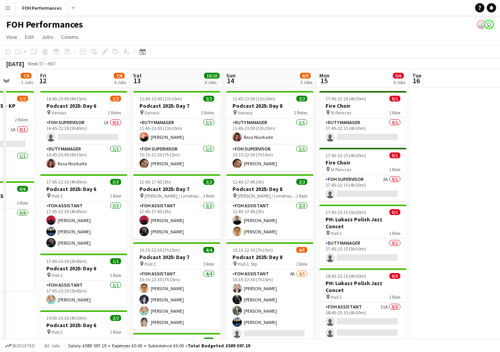
drag, startPoint x: 172, startPoint y: 219, endPoint x: 384, endPoint y: 221, distance: 212.6
click at [500, 198] on html "Menu Boards Boards Boards All jobs Status Workforce Workforce My Workforce Recr…" at bounding box center [250, 220] width 500 height 441
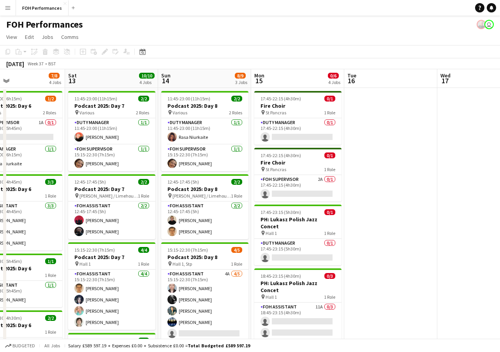
scroll to position [0, 262]
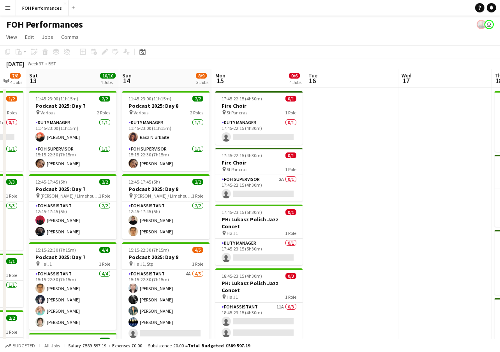
drag, startPoint x: 327, startPoint y: 229, endPoint x: 194, endPoint y: 229, distance: 134.0
click at [194, 229] on app-calendar-viewport "Wed 10 0/4 2 Jobs Thu 11 7/8 2 Jobs Fri 12 7/8 4 Jobs Sat 13 10/10 4 Jobs Sun 1…" at bounding box center [250, 248] width 500 height 358
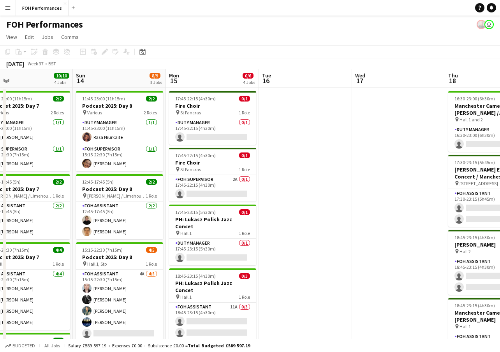
drag, startPoint x: 334, startPoint y: 201, endPoint x: 353, endPoint y: 192, distance: 21.4
click at [364, 191] on app-calendar-viewport "Thu 11 7/8 2 Jobs Fri 12 7/8 4 Jobs Sat 13 10/10 4 Jobs Sun 14 8/9 3 Jobs Mon 1…" at bounding box center [250, 248] width 500 height 358
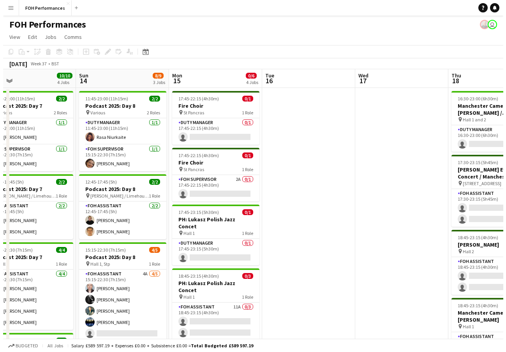
scroll to position [0, 204]
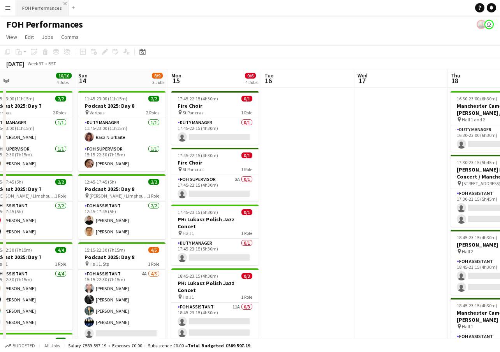
click at [64, 2] on app-icon "Close" at bounding box center [64, 3] width 3 height 3
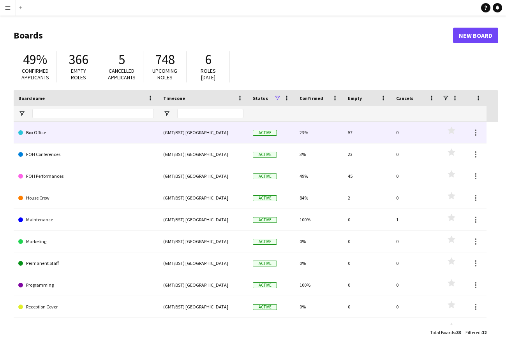
click at [109, 134] on link "Box Office" at bounding box center [86, 133] width 136 height 22
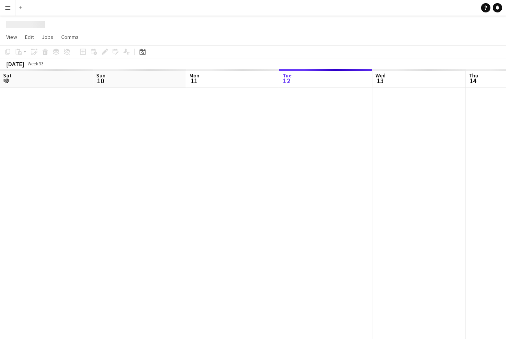
scroll to position [0, 186]
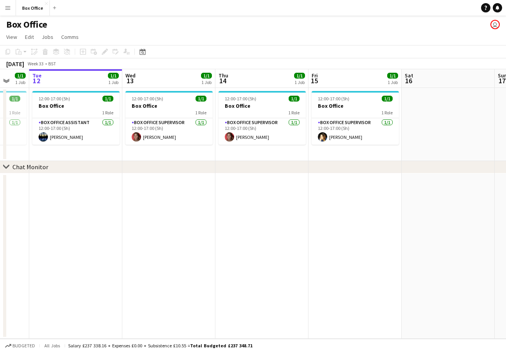
drag, startPoint x: 267, startPoint y: 213, endPoint x: 205, endPoint y: 210, distance: 61.6
click at [204, 214] on app-calendar-viewport "Sat 9 Sun 10 Mon 11 1/1 1 Job Tue 12 1/1 1 Job Wed 13 1/1 1 Job Thu 14 1/1 1 Jo…" at bounding box center [253, 204] width 506 height 270
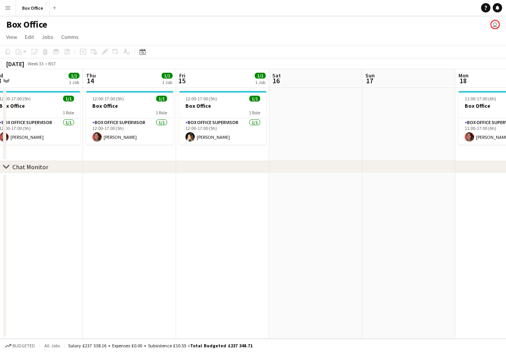
scroll to position [0, 220]
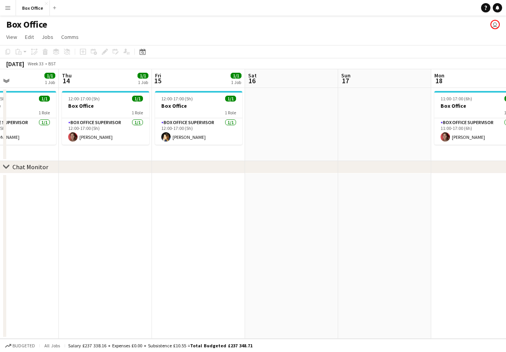
drag, startPoint x: 322, startPoint y: 233, endPoint x: 165, endPoint y: 227, distance: 156.6
click at [165, 227] on app-calendar-viewport "Mon 11 1/1 1 Job Tue 12 1/1 1 Job Wed 13 1/1 1 Job Thu 14 1/1 1 Job Fri 15 1/1 …" at bounding box center [253, 204] width 506 height 270
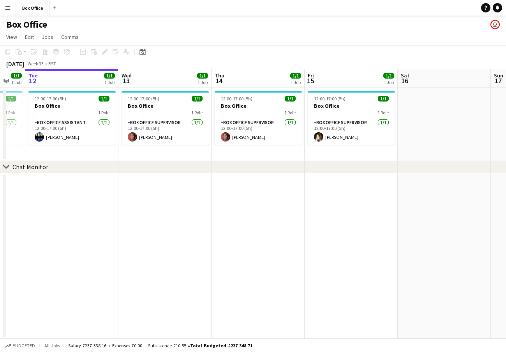
drag, startPoint x: 157, startPoint y: 244, endPoint x: 304, endPoint y: 241, distance: 146.5
click at [304, 241] on app-calendar-viewport "Sun 10 Mon 11 1/1 1 Job Tue 12 1/1 1 Job Wed 13 1/1 1 Job Thu 14 1/1 1 Job Fri …" at bounding box center [253, 204] width 506 height 270
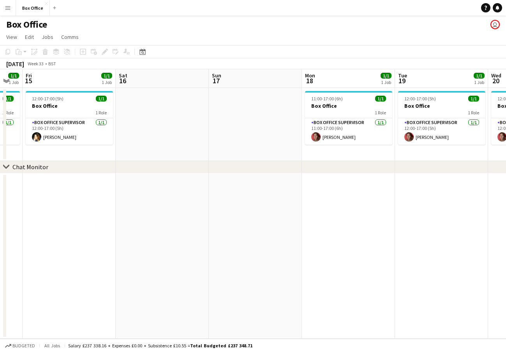
drag, startPoint x: 345, startPoint y: 234, endPoint x: 63, endPoint y: 232, distance: 281.9
click at [63, 232] on app-calendar-viewport "Tue 12 1/1 1 Job Wed 13 1/1 1 Job Thu 14 1/1 1 Job Fri 15 1/1 1 Job Sat 16 Sun …" at bounding box center [253, 204] width 506 height 270
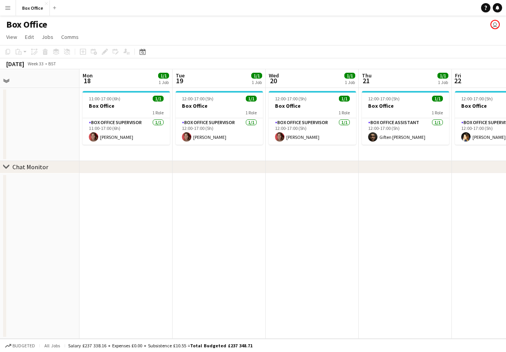
drag, startPoint x: 343, startPoint y: 222, endPoint x: 127, endPoint y: 223, distance: 216.5
click at [127, 223] on app-calendar-viewport "Thu 14 1/1 1 Job Fri 15 1/1 1 Job Sat 16 Sun 17 Mon 18 1/1 1 Job Tue 19 1/1 1 J…" at bounding box center [253, 204] width 506 height 270
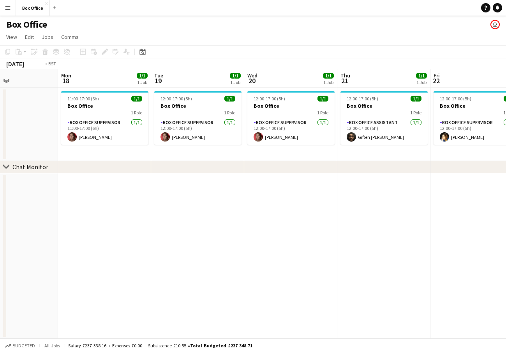
drag, startPoint x: 348, startPoint y: 213, endPoint x: 153, endPoint y: 217, distance: 195.1
click at [151, 218] on app-calendar-viewport "Thu 14 1/1 1 Job Fri 15 1/1 1 Job Sat 16 Sun 17 Mon 18 1/1 1 Job Tue 19 1/1 1 J…" at bounding box center [253, 204] width 506 height 270
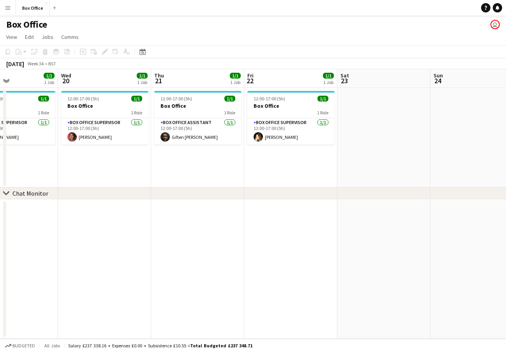
scroll to position [0, 314]
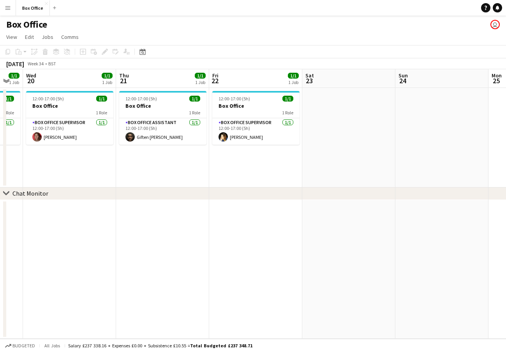
drag, startPoint x: 310, startPoint y: 201, endPoint x: 275, endPoint y: 211, distance: 36.7
click at [275, 211] on app-calendar-viewport "Mon 18 1/1 1 Job Tue 19 1/1 1 Job Wed 20 1/1 1 Job Thu 21 1/1 1 Job Fri 22 1/1 …" at bounding box center [253, 204] width 506 height 270
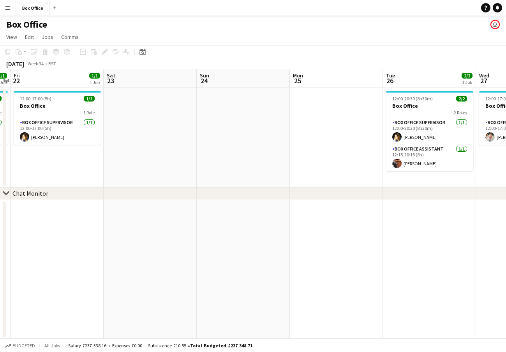
drag, startPoint x: 287, startPoint y: 212, endPoint x: 88, endPoint y: 233, distance: 199.8
click at [88, 233] on app-calendar-viewport "Mon 18 1/1 1 Job Tue 19 1/1 1 Job Wed 20 1/1 1 Job Thu 21 1/1 1 Job Fri 22 1/1 …" at bounding box center [253, 204] width 506 height 270
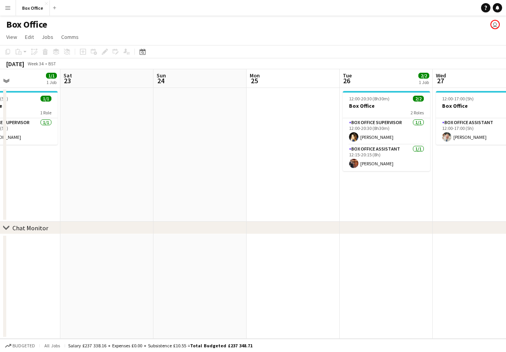
drag, startPoint x: 401, startPoint y: 220, endPoint x: 199, endPoint y: 230, distance: 201.6
click at [199, 230] on div "chevron-right Chat Monitor Wed 20 1/1 1 Job Thu 21 1/1 1 Job Fri 22 1/1 1 Job S…" at bounding box center [253, 204] width 506 height 270
drag, startPoint x: 308, startPoint y: 228, endPoint x: 306, endPoint y: 209, distance: 18.8
click at [306, 209] on div "chevron-right Chat Monitor Wed 20 1/1 1 Job Thu 21 1/1 1 Job Fri 22 1/1 1 Job S…" at bounding box center [253, 204] width 506 height 270
click at [361, 195] on app-date-cell "12:00-20:30 (8h30m) 2/2 Box Office 2 Roles Box Office Supervisor [DATE] 12:00-2…" at bounding box center [386, 155] width 93 height 134
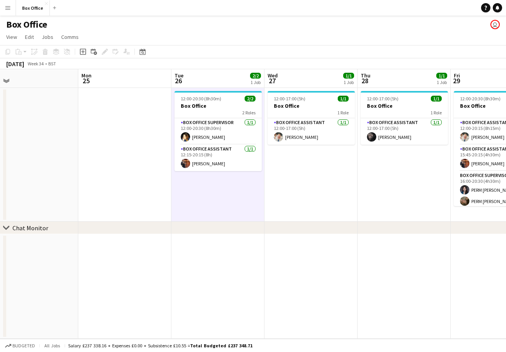
drag, startPoint x: 429, startPoint y: 190, endPoint x: 261, endPoint y: 189, distance: 168.2
click at [261, 189] on app-calendar-viewport "Fri 22 1/1 1 Job Sat 23 Sun 24 Mon 25 Tue 26 2/2 1 Job Wed 27 1/1 1 Job Thu 28 …" at bounding box center [253, 204] width 506 height 270
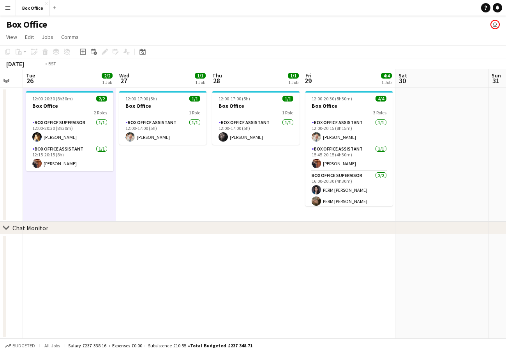
scroll to position [0, 191]
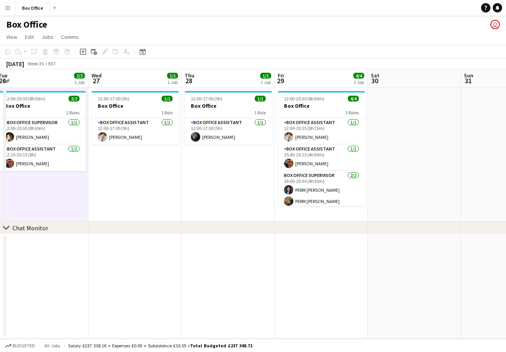
drag, startPoint x: 381, startPoint y: 196, endPoint x: 205, endPoint y: 195, distance: 176.0
click at [205, 195] on app-calendar-viewport "Sun 24 Mon 25 Tue 26 2/2 1 Job Wed 27 1/1 1 Job Thu 28 1/1 1 Job Fri 29 4/4 1 J…" at bounding box center [253, 204] width 506 height 270
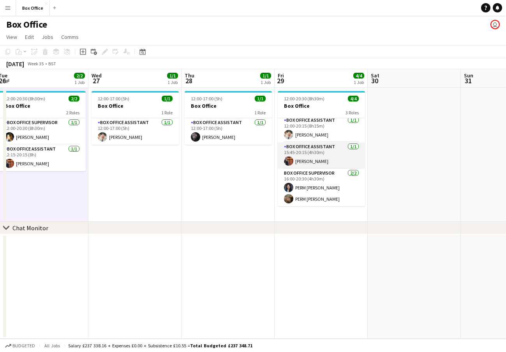
scroll to position [3, 0]
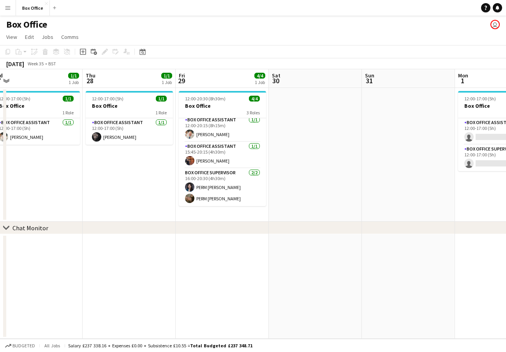
drag, startPoint x: 257, startPoint y: 187, endPoint x: 158, endPoint y: 203, distance: 100.5
click at [158, 203] on app-calendar-viewport "Sun 24 Mon 25 Tue 26 2/2 1 Job Wed 27 1/1 1 Job Thu 28 1/1 1 Job Fri 29 4/4 1 J…" at bounding box center [253, 204] width 506 height 270
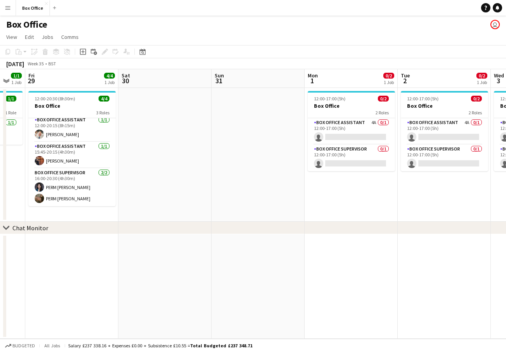
drag, startPoint x: 419, startPoint y: 195, endPoint x: 307, endPoint y: 205, distance: 112.2
click at [267, 208] on app-calendar-viewport "Tue 26 2/2 1 Job Wed 27 1/1 1 Job Thu 28 1/1 1 Job Fri 29 4/4 1 Job Sat 30 Sun …" at bounding box center [253, 204] width 506 height 270
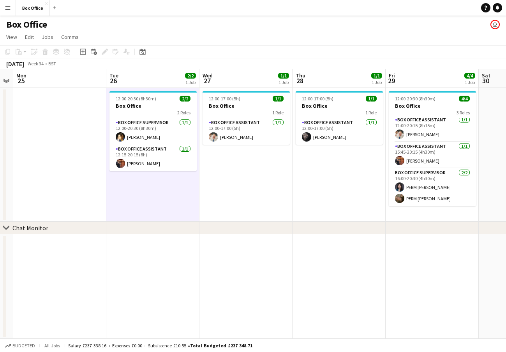
drag, startPoint x: 33, startPoint y: 295, endPoint x: 414, endPoint y: 231, distance: 385.7
click at [414, 231] on div "chevron-right Chat Monitor Sat 23 Sun 24 Mon 25 Tue 26 2/2 1 Job Wed 27 1/1 1 J…" at bounding box center [253, 204] width 506 height 270
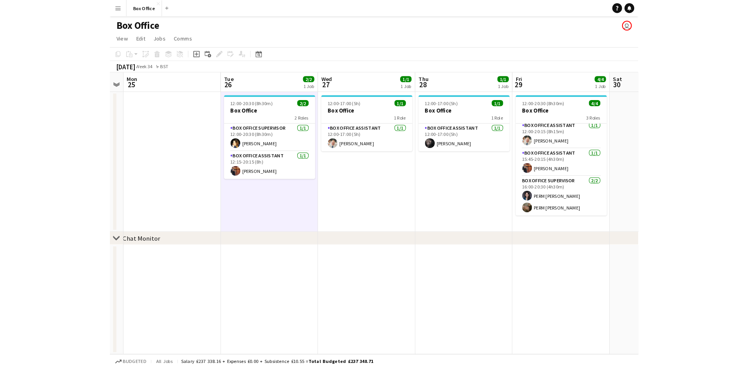
scroll to position [0, 165]
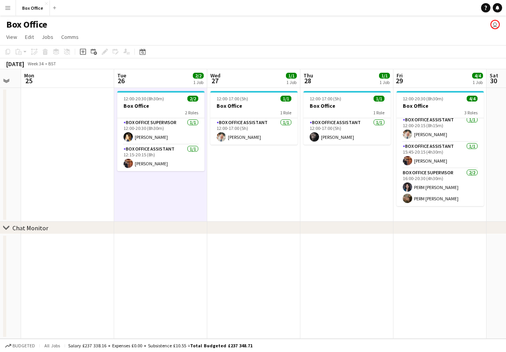
click at [497, 26] on app-user-avatar "user" at bounding box center [494, 24] width 9 height 9
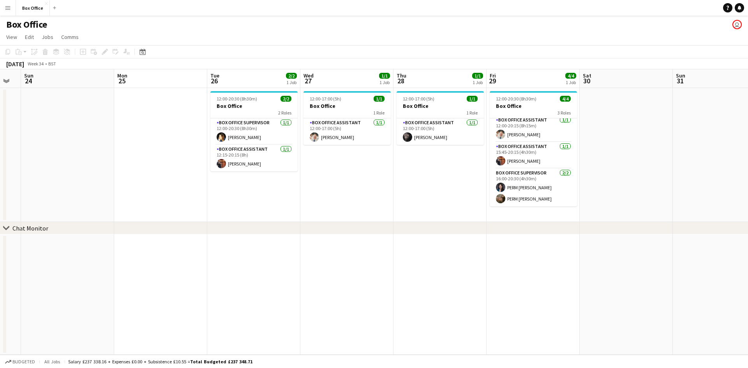
click at [735, 25] on app-user-avatar "user" at bounding box center [736, 24] width 9 height 9
click at [9, 9] on app-icon "Menu" at bounding box center [8, 8] width 6 height 6
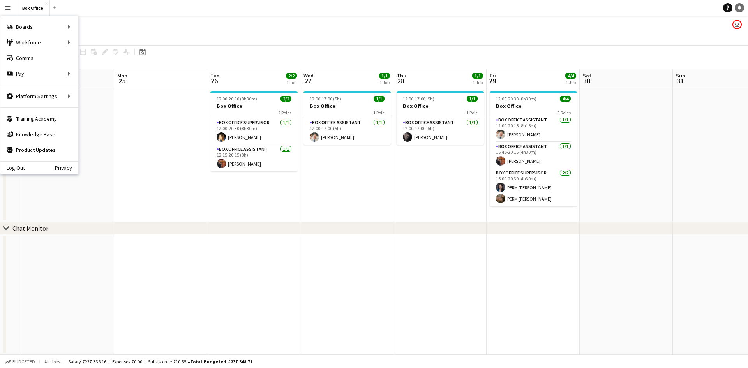
click at [740, 8] on icon at bounding box center [739, 7] width 4 height 4
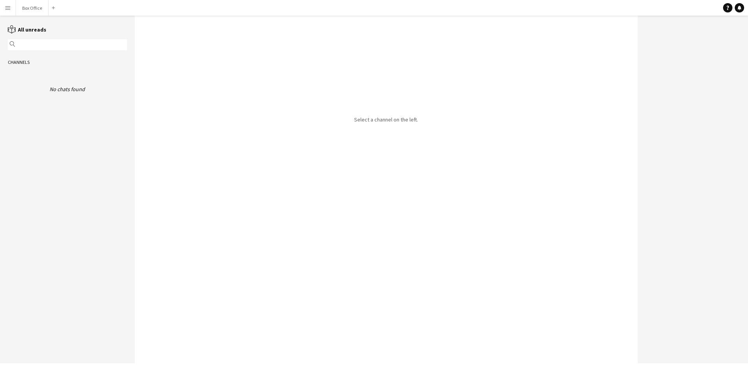
click at [10, 8] on app-icon "Menu" at bounding box center [8, 8] width 6 height 6
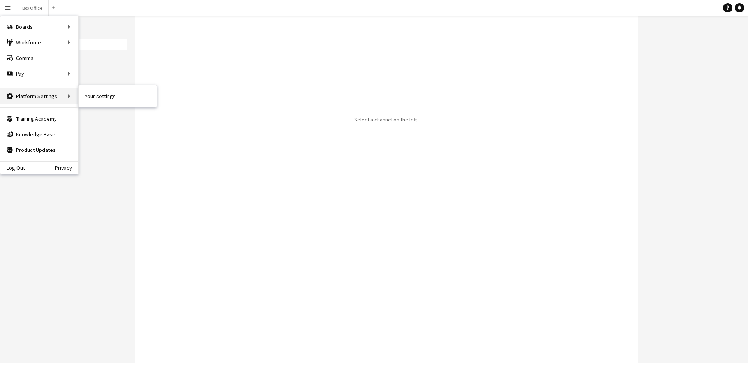
click at [32, 95] on div "Platform Settings Platform Settings" at bounding box center [39, 96] width 78 height 16
click at [98, 97] on link "Your settings" at bounding box center [118, 96] width 78 height 16
